Goal: Find contact information: Find contact information

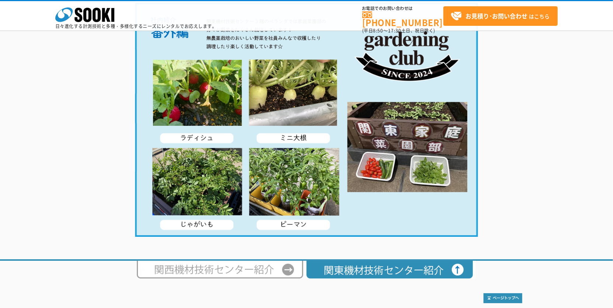
scroll to position [1426, 0]
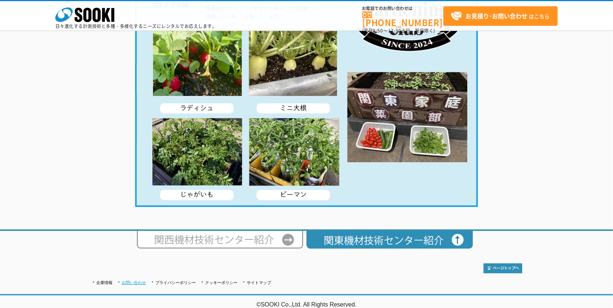
click at [128, 280] on link "お問い合わせ" at bounding box center [134, 282] width 24 height 4
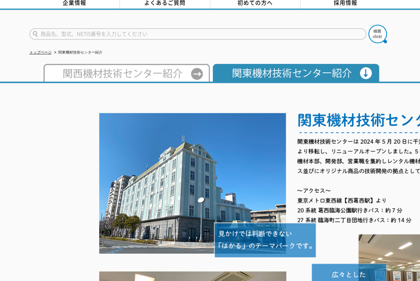
scroll to position [0, 0]
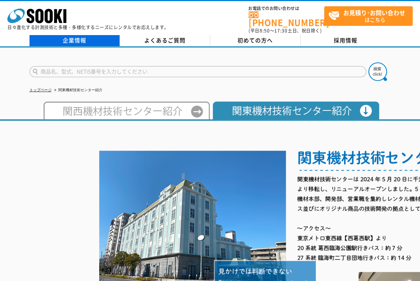
click at [77, 37] on link "企業情報" at bounding box center [75, 40] width 90 height 11
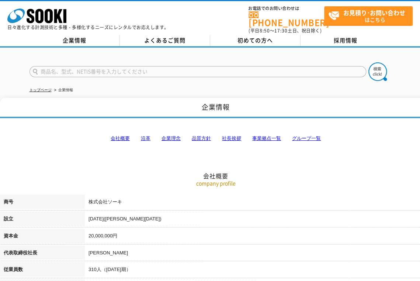
scroll to position [74, 0]
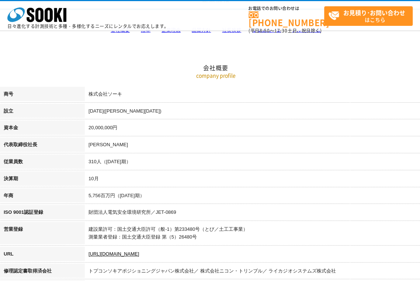
click at [115, 96] on td "株式会社ソーキ" at bounding box center [258, 95] width 347 height 17
drag, startPoint x: 125, startPoint y: 96, endPoint x: 86, endPoint y: 94, distance: 39.1
click at [86, 94] on td "株式会社ソーキ" at bounding box center [258, 95] width 347 height 17
copy td "株式会社ソーキ"
